Goal: Find specific page/section: Find specific page/section

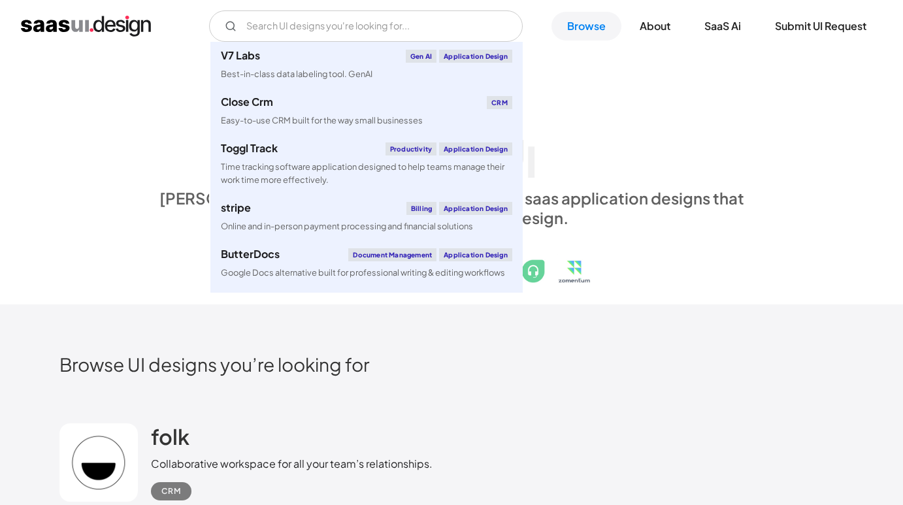
click at [321, 27] on input "Email Form" at bounding box center [366, 25] width 314 height 31
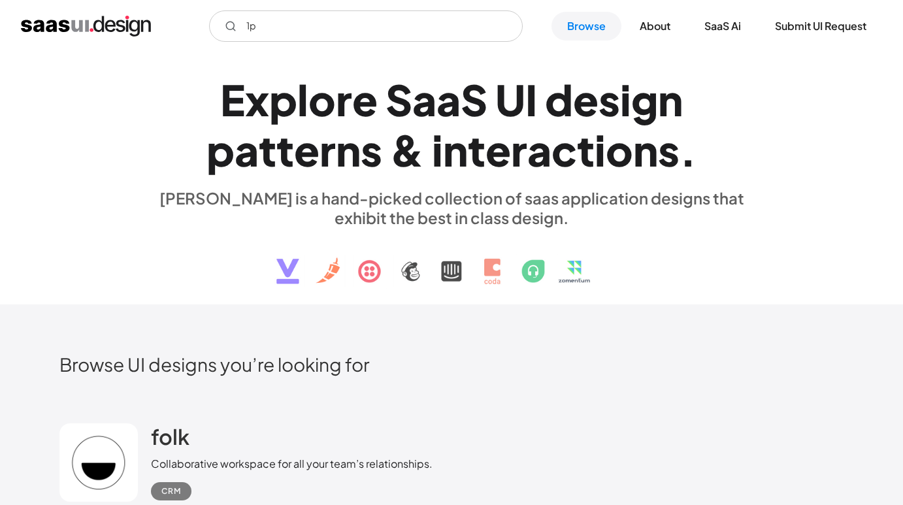
type input "1"
type input "password m"
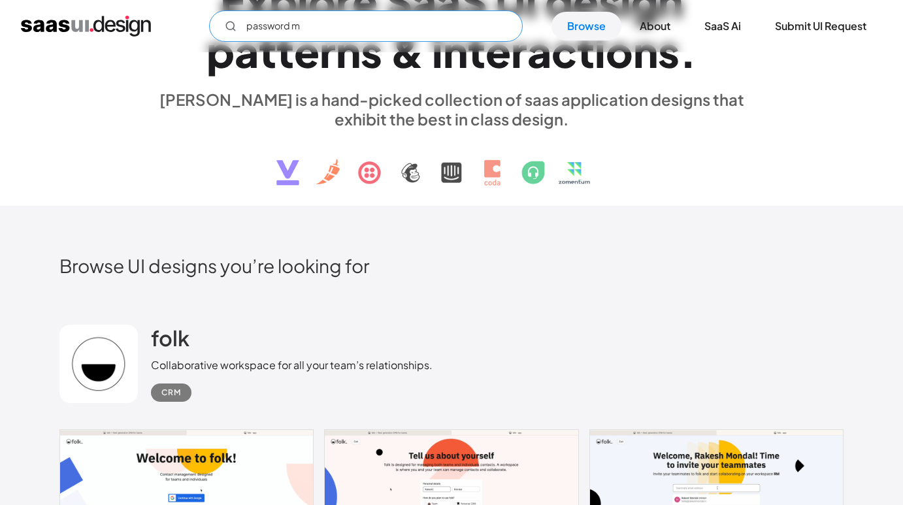
scroll to position [271, 0]
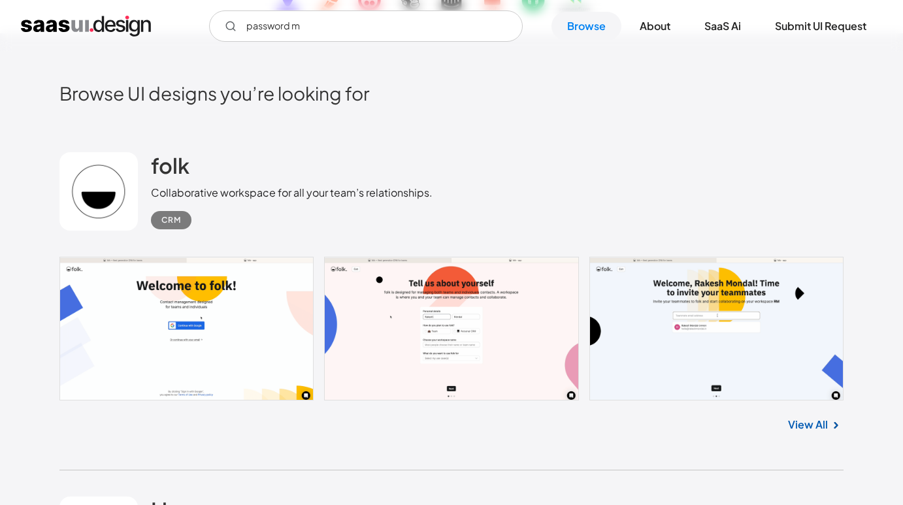
click at [451, 320] on link at bounding box center [451, 329] width 784 height 144
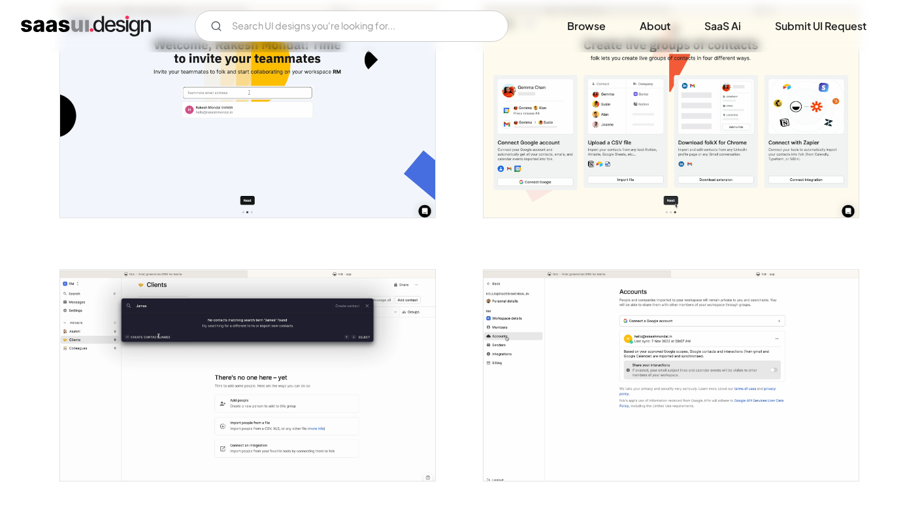
scroll to position [685, 0]
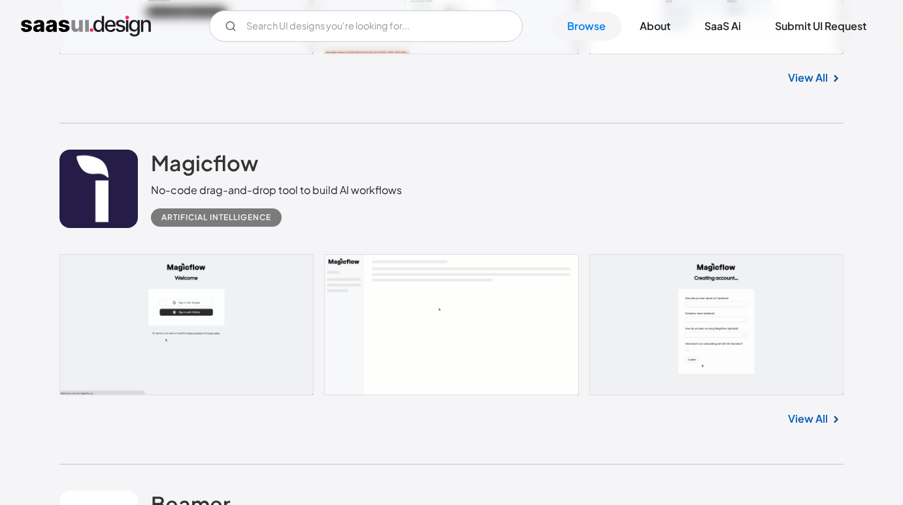
scroll to position [1257, 0]
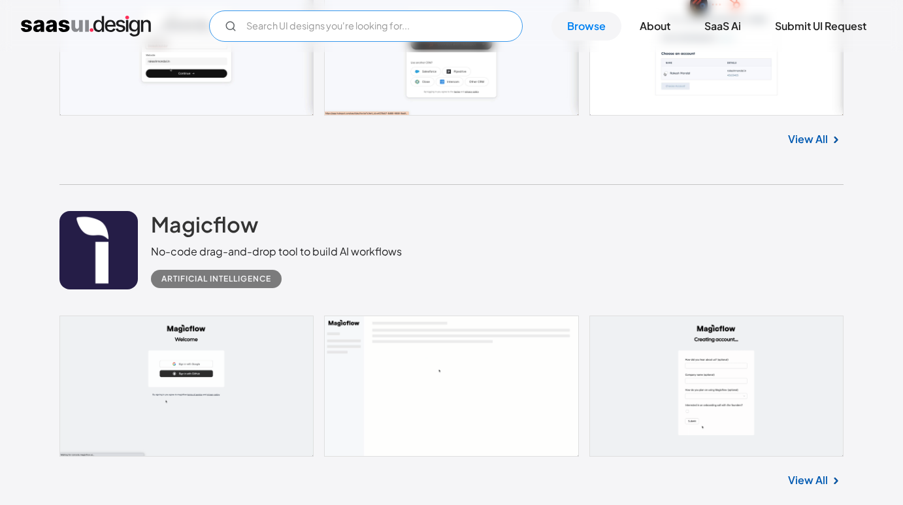
click at [337, 29] on input "Email Form" at bounding box center [366, 25] width 314 height 31
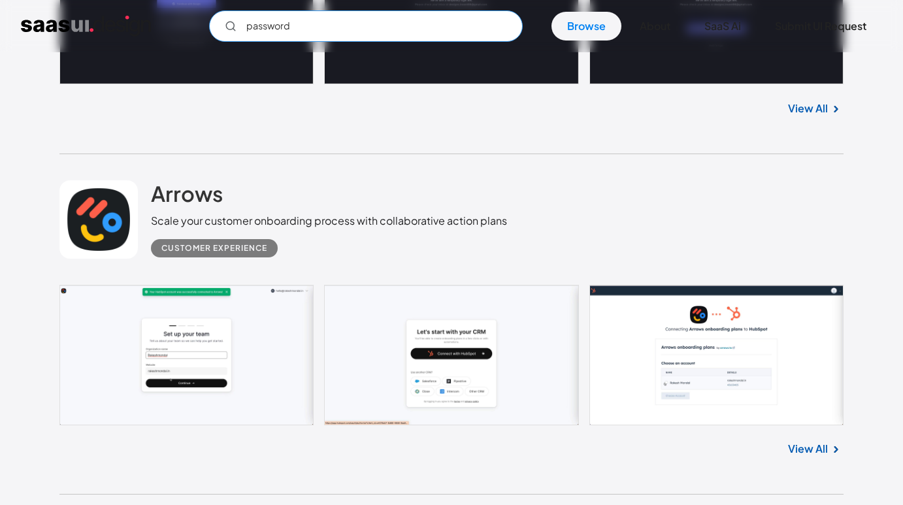
scroll to position [972, 0]
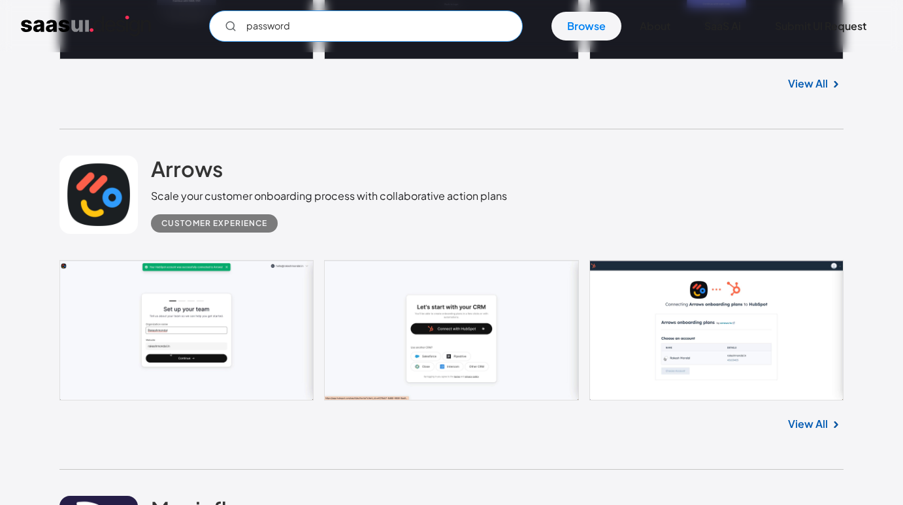
type input "password"
